Goal: Connect with others: Connect with others

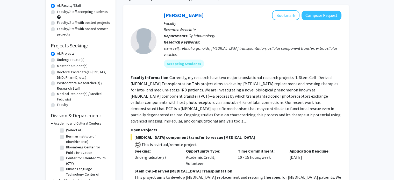
scroll to position [28, 0]
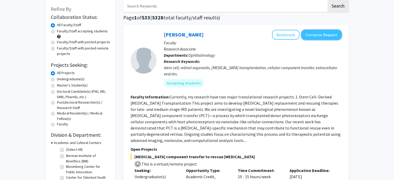
drag, startPoint x: 316, startPoint y: 37, endPoint x: 273, endPoint y: 56, distance: 47.7
click at [273, 56] on div "Ying Liu Bookmark Compose Request Faculty Research Associate Departments: Ophth…" at bounding box center [248, 60] width 185 height 61
click at [172, 34] on link "[PERSON_NAME]" at bounding box center [184, 34] width 40 height 6
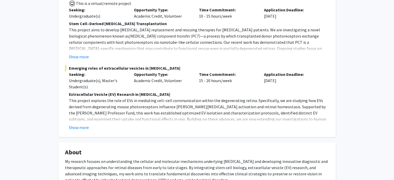
scroll to position [76, 0]
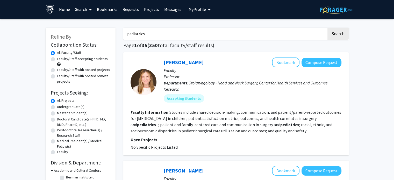
click at [134, 32] on input "pediatrics" at bounding box center [224, 34] width 203 height 12
click at [327, 28] on button "Search" at bounding box center [337, 34] width 21 height 12
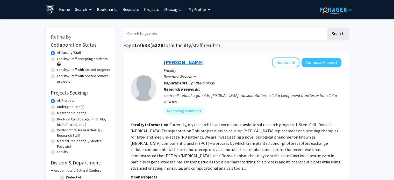
click at [172, 62] on link "[PERSON_NAME]" at bounding box center [184, 62] width 40 height 6
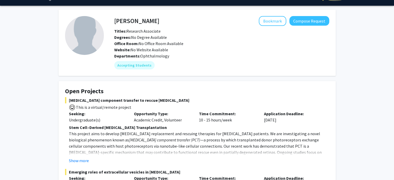
scroll to position [12, 0]
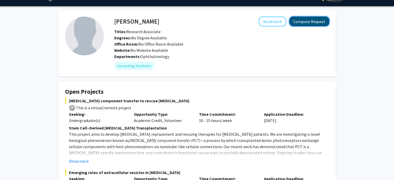
click at [299, 23] on button "Compose Request" at bounding box center [309, 22] width 40 height 10
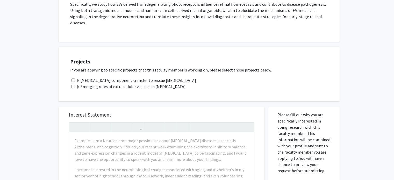
scroll to position [166, 0]
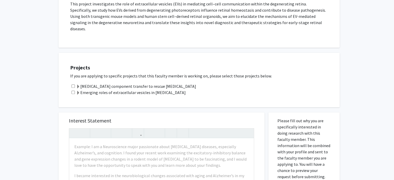
click at [119, 89] on label "Emerging roles of extracellular vesicles in [MEDICAL_DATA]" at bounding box center [131, 92] width 110 height 6
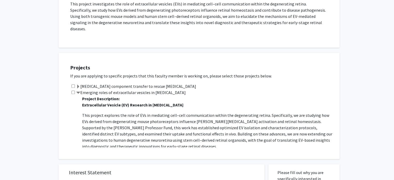
click at [76, 91] on span at bounding box center [78, 93] width 4 height 4
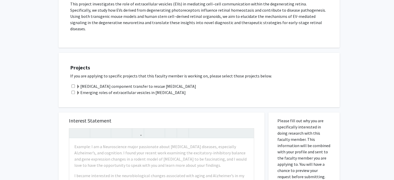
click at [71, 91] on input "checkbox" at bounding box center [72, 92] width 3 height 3
checkbox input "true"
click at [82, 89] on label "Emerging roles of extracellular vesicles in [MEDICAL_DATA]" at bounding box center [131, 92] width 110 height 6
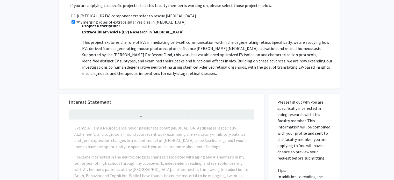
scroll to position [283, 0]
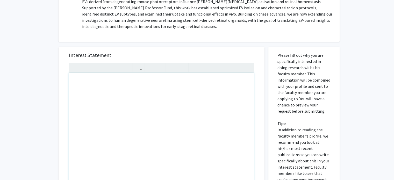
click at [164, 102] on div "Note to users with screen readers: Please press Alt+0 or Option+0 to deactivate…" at bounding box center [161, 132] width 185 height 119
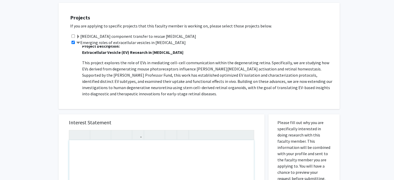
scroll to position [193, 0]
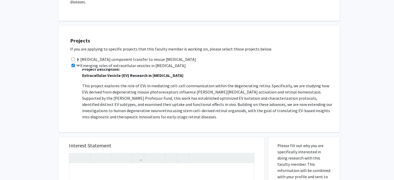
click at [167, 103] on p "This project explores the role of EVs in mediating cell–cell communication with…" at bounding box center [208, 101] width 252 height 37
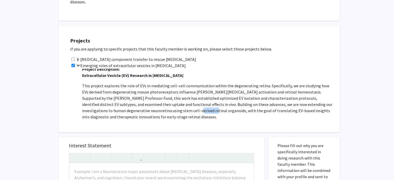
click at [167, 103] on p "This project explores the role of EVs in mediating cell–cell communication with…" at bounding box center [208, 101] width 252 height 37
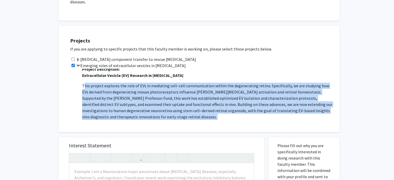
click at [167, 103] on p "This project explores the role of EVs in mediating cell–cell communication with…" at bounding box center [208, 101] width 252 height 37
copy p "This project explores the role of EVs in mediating cell–cell communication with…"
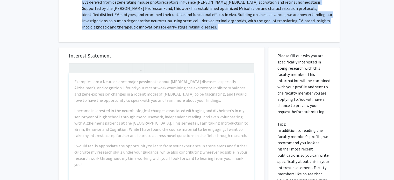
scroll to position [283, 0]
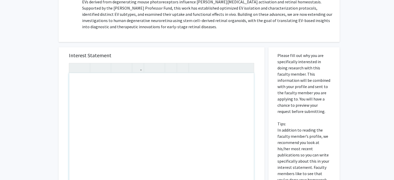
paste div "Note to users with screen readers: Please press Alt+0 or Option+0 to deactivate…"
type textarea "<l>Ipsu dolorsita Co. Adi,</e><se><d>Ei temp in Utlab Etdol-Magn, ali E ad m ve…"
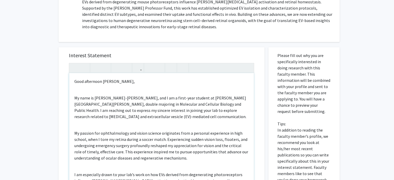
click at [79, 95] on p "My name is [PERSON_NAME]-[PERSON_NAME], and I am a first-year student at [PERSO…" at bounding box center [161, 107] width 174 height 25
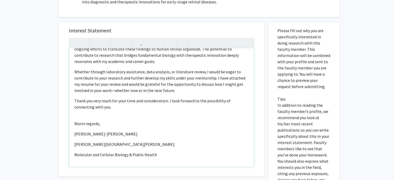
scroll to position [308, 0]
click at [74, 128] on div "Good afternoon [PERSON_NAME], My name is [PERSON_NAME]-[PERSON_NAME], and I am …" at bounding box center [161, 107] width 185 height 119
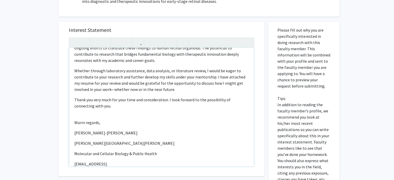
type textarea "<l>Ipsu dolorsita Co. Adi,</e><s><doei tempo="inci-utla: 3etd;">Ma aliq en Admi…"
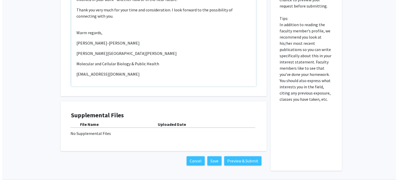
scroll to position [400, 0]
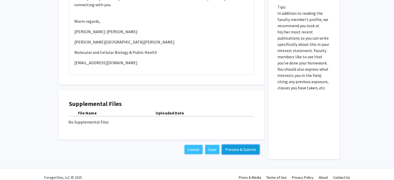
click at [227, 145] on button "Preview & Submit" at bounding box center [240, 149] width 37 height 9
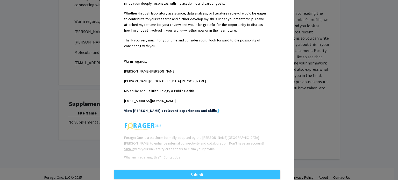
scroll to position [256, 0]
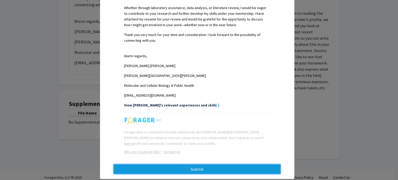
click at [216, 164] on button "Submit" at bounding box center [197, 168] width 167 height 9
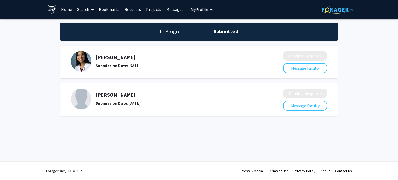
click at [91, 8] on icon at bounding box center [92, 10] width 3 height 4
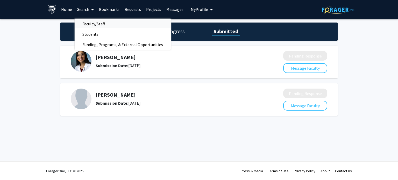
click at [95, 25] on span "Faculty/Staff" at bounding box center [94, 24] width 38 height 10
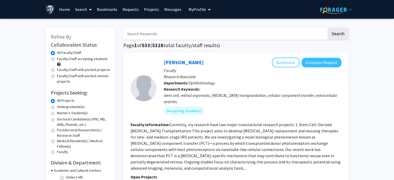
click at [93, 58] on label "Faculty/Staff accepting students" at bounding box center [82, 58] width 51 height 5
click at [60, 58] on input "Faculty/Staff accepting students" at bounding box center [58, 57] width 3 height 3
radio input "true"
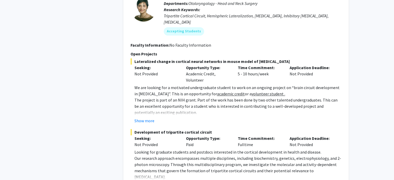
scroll to position [644, 0]
click at [174, 100] on p "The project is part of an NIH grant. Part of the work has been done by two othe…" at bounding box center [237, 106] width 207 height 19
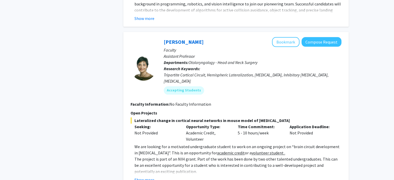
scroll to position [586, 0]
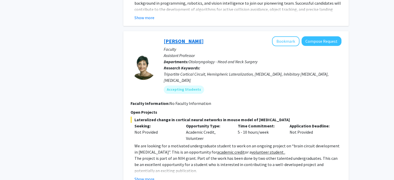
click at [174, 38] on link "[PERSON_NAME]" at bounding box center [184, 41] width 40 height 6
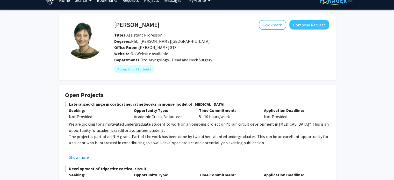
scroll to position [9, 0]
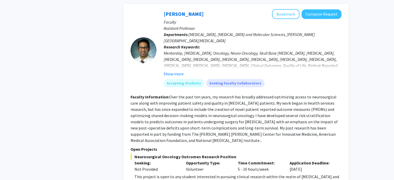
scroll to position [2616, 0]
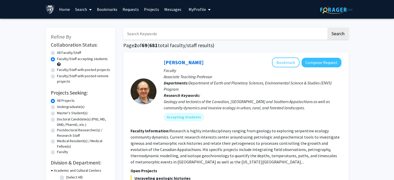
click at [180, 32] on input "Search Keywords" at bounding box center [224, 34] width 203 height 12
type input "optometry"
click at [334, 37] on button "Search" at bounding box center [337, 34] width 21 height 12
radio input "true"
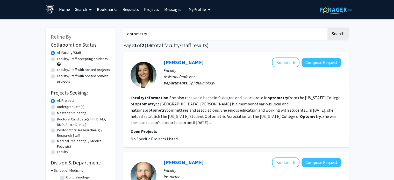
click at [92, 59] on label "Faculty/Staff accepting students" at bounding box center [82, 58] width 51 height 5
click at [60, 59] on input "Faculty/Staff accepting students" at bounding box center [58, 57] width 3 height 3
radio input "true"
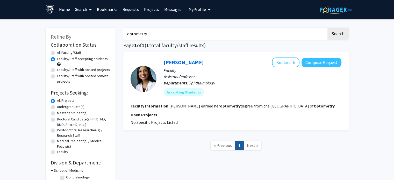
click at [68, 52] on label "All Faculty/Staff" at bounding box center [69, 52] width 24 height 5
click at [60, 52] on input "All Faculty/Staff" at bounding box center [58, 51] width 3 height 3
radio input "true"
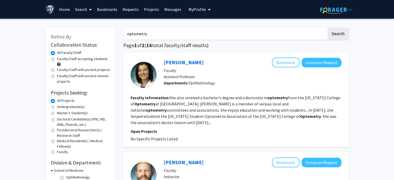
click at [141, 35] on input "optometry" at bounding box center [224, 34] width 203 height 12
click at [327, 28] on button "Search" at bounding box center [337, 34] width 21 height 12
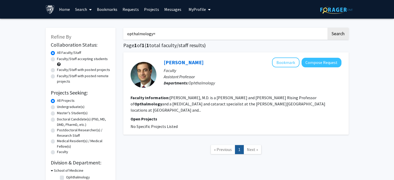
type input "opthalmology"
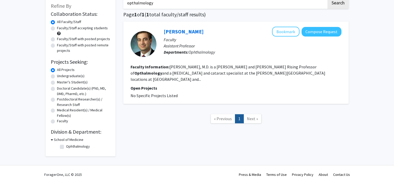
scroll to position [34, 0]
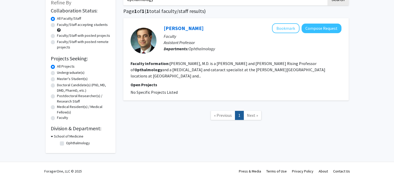
click at [82, 143] on label "Ophthalmology" at bounding box center [78, 142] width 24 height 5
click at [69, 143] on input "Ophthalmology" at bounding box center [67, 141] width 3 height 3
checkbox input "true"
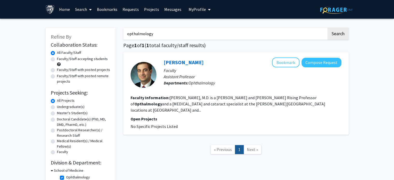
click at [150, 37] on input "opthalmology" at bounding box center [224, 34] width 203 height 12
click at [327, 28] on button "Search" at bounding box center [337, 34] width 21 height 12
checkbox input "false"
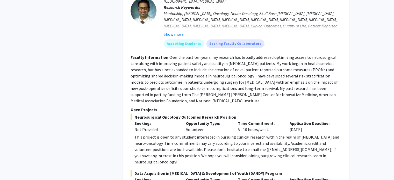
scroll to position [2616, 0]
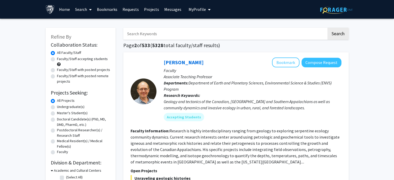
click at [161, 31] on input "Search Keywords" at bounding box center [224, 34] width 203 height 12
type input "eyes"
click at [327, 28] on button "Search" at bounding box center [337, 34] width 21 height 12
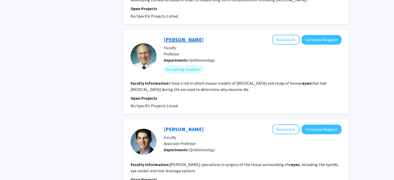
scroll to position [311, 0]
click at [184, 41] on link "[PERSON_NAME]" at bounding box center [184, 40] width 40 height 6
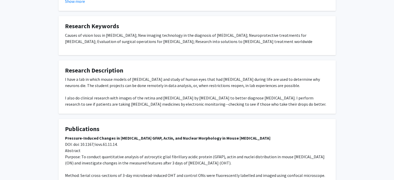
scroll to position [177, 0]
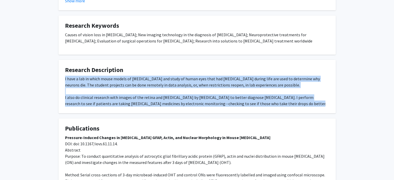
drag, startPoint x: 63, startPoint y: 78, endPoint x: 290, endPoint y: 107, distance: 228.7
click at [290, 107] on fg-card "Research Description I have a lab in which mouse models of [MEDICAL_DATA] and s…" at bounding box center [197, 87] width 277 height 54
copy div "I have a lab in which mouse models of [MEDICAL_DATA] and study of human eyes th…"
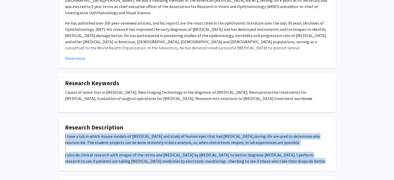
scroll to position [133, 0]
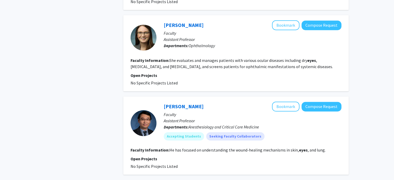
scroll to position [817, 0]
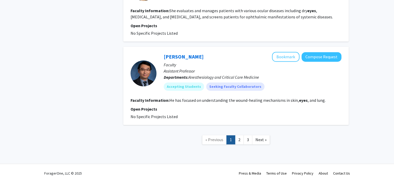
click at [235, 140] on link "1" at bounding box center [230, 139] width 9 height 9
click at [236, 139] on link "2" at bounding box center [239, 139] width 9 height 9
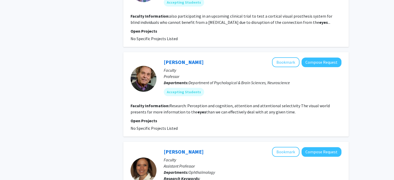
scroll to position [535, 0]
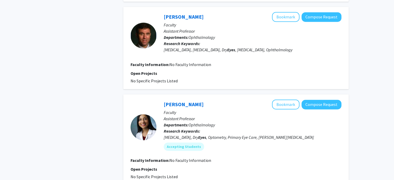
scroll to position [798, 0]
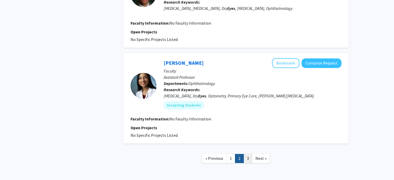
click at [250, 154] on link "3" at bounding box center [247, 158] width 9 height 9
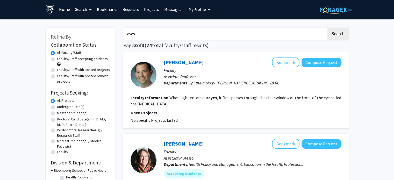
click at [153, 35] on input "eyes" at bounding box center [224, 34] width 203 height 12
type input "anesthesiology"
click at [327, 28] on button "Search" at bounding box center [337, 34] width 21 height 12
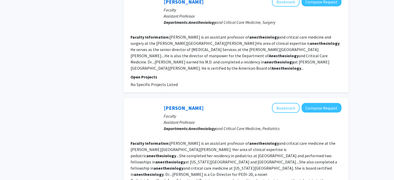
scroll to position [1034, 0]
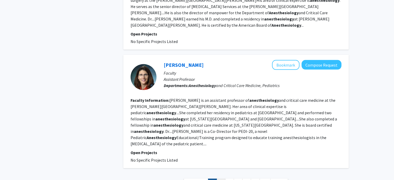
click at [223, 179] on link "2" at bounding box center [221, 183] width 9 height 9
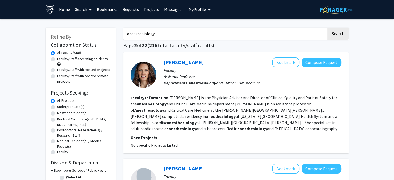
click at [89, 60] on label "Faculty/Staff accepting students" at bounding box center [82, 58] width 51 height 5
click at [60, 60] on input "Faculty/Staff accepting students" at bounding box center [58, 57] width 3 height 3
radio input "true"
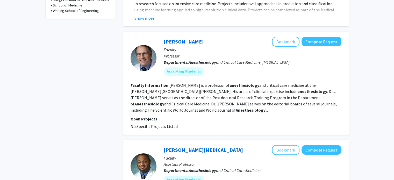
scroll to position [239, 0]
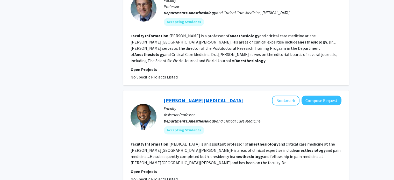
click at [196, 97] on link "[PERSON_NAME][MEDICAL_DATA]" at bounding box center [203, 100] width 79 height 6
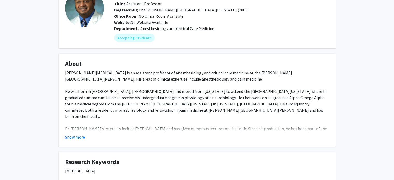
scroll to position [44, 0]
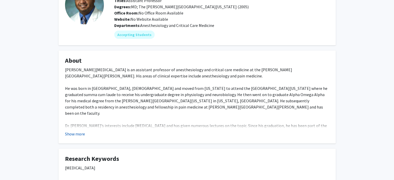
click at [75, 134] on button "Show more" at bounding box center [75, 134] width 20 height 6
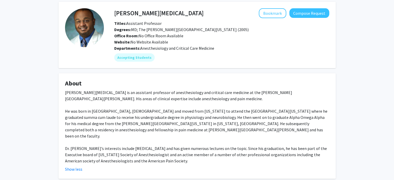
scroll to position [0, 0]
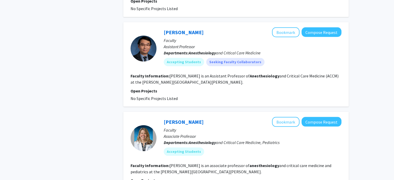
scroll to position [1003, 0]
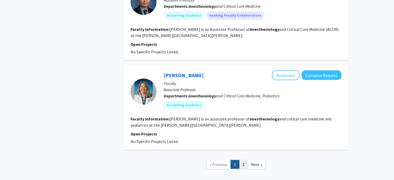
click at [241, 160] on link "2" at bounding box center [243, 164] width 9 height 9
